Goal: Navigation & Orientation: Find specific page/section

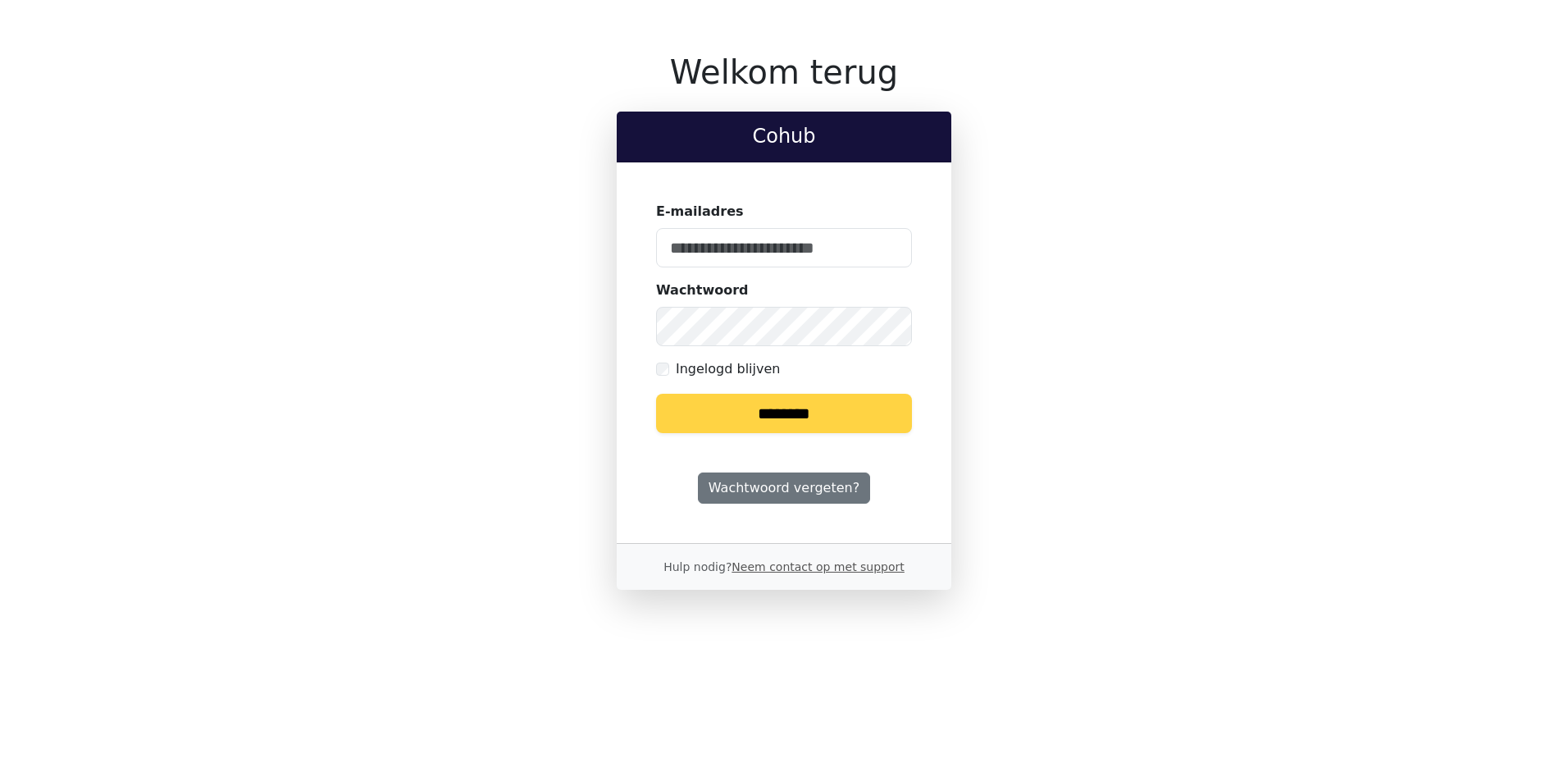
type input "**********"
click at [794, 413] on input "********" at bounding box center [784, 413] width 256 height 39
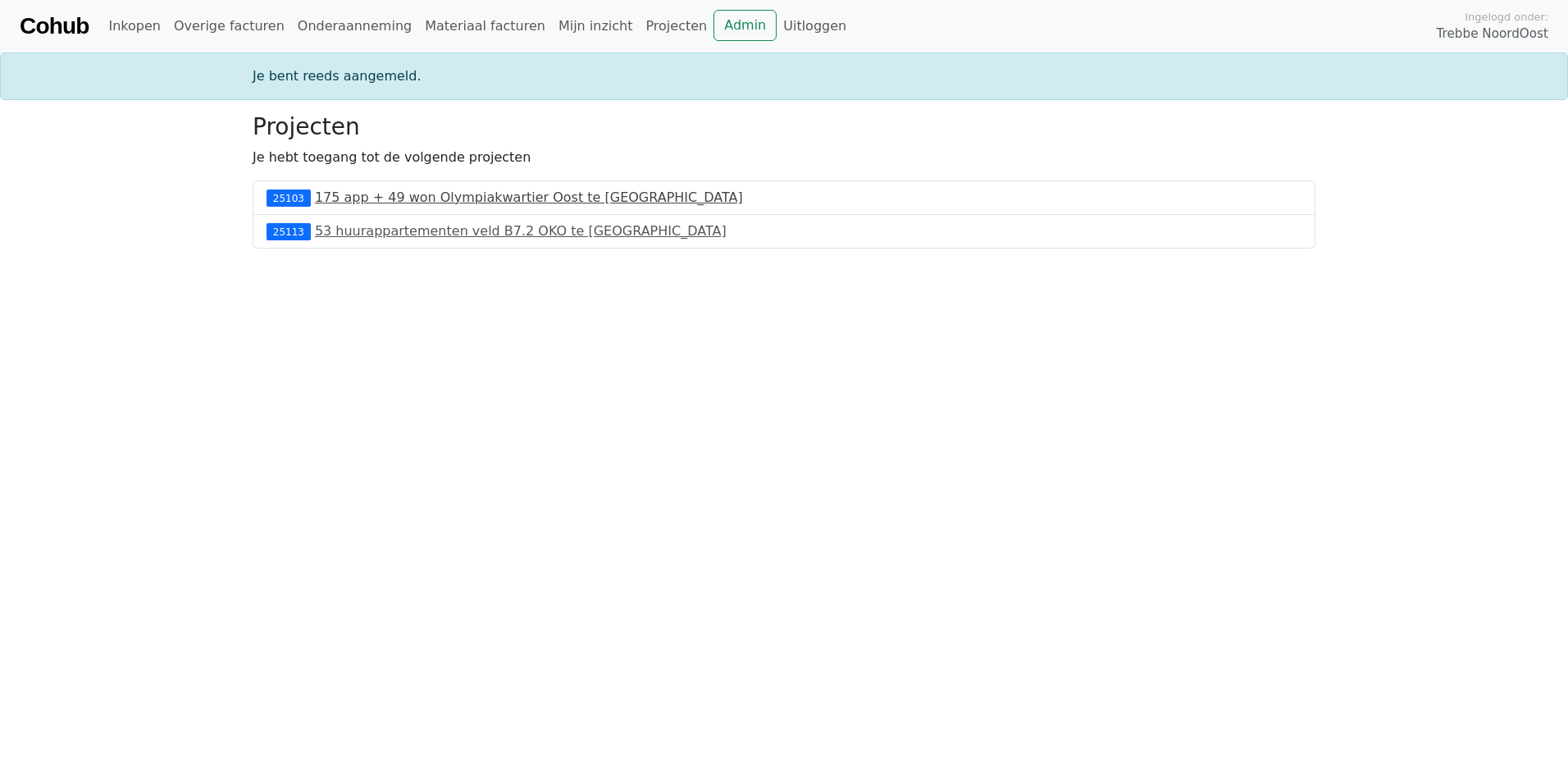
click at [390, 201] on link "175 app + 49 won Olympiakwartier Oost te [GEOGRAPHIC_DATA]" at bounding box center [529, 197] width 428 height 15
click at [492, 230] on link "53 huurappartementen veld B7.2 OKO te [GEOGRAPHIC_DATA]" at bounding box center [521, 230] width 412 height 15
